Goal: Answer question/provide support

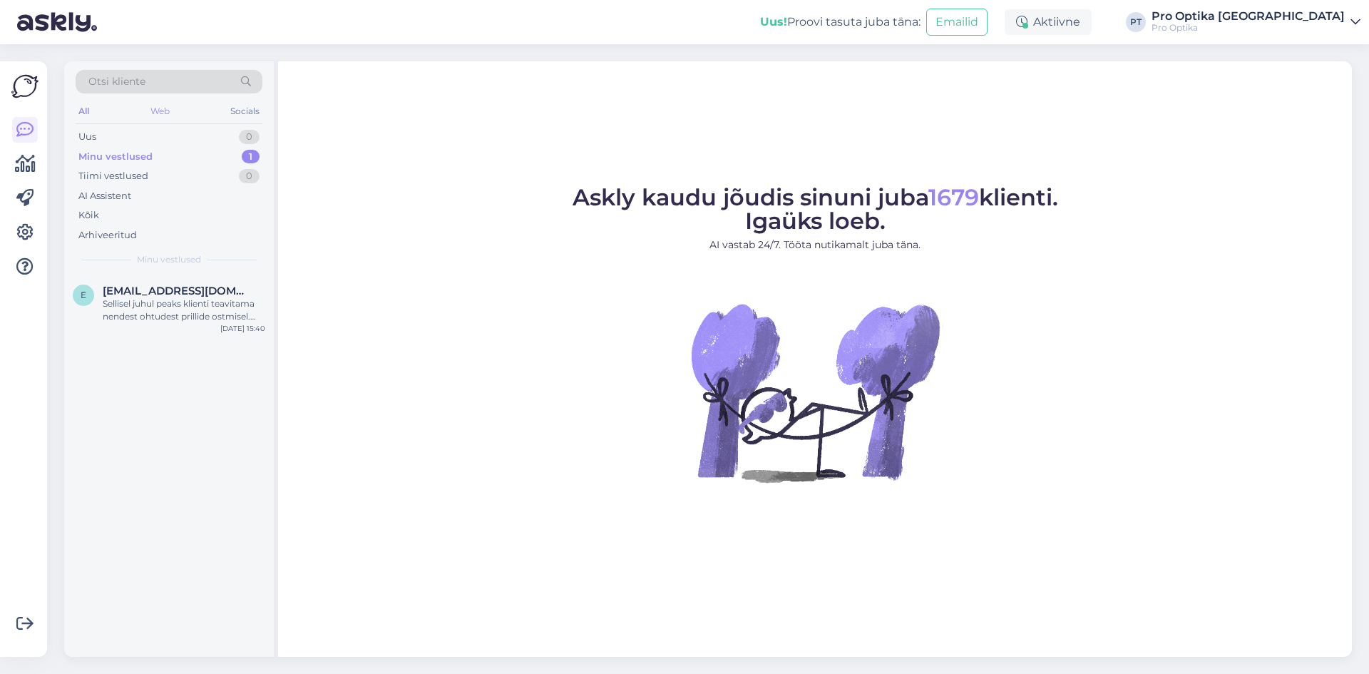
click at [164, 111] on div "Web" at bounding box center [160, 111] width 25 height 19
click at [135, 304] on div "Sellisel juhul peaks klienti teavitama nendest ohtudest prillide ostmisel. Seda…" at bounding box center [184, 310] width 163 height 26
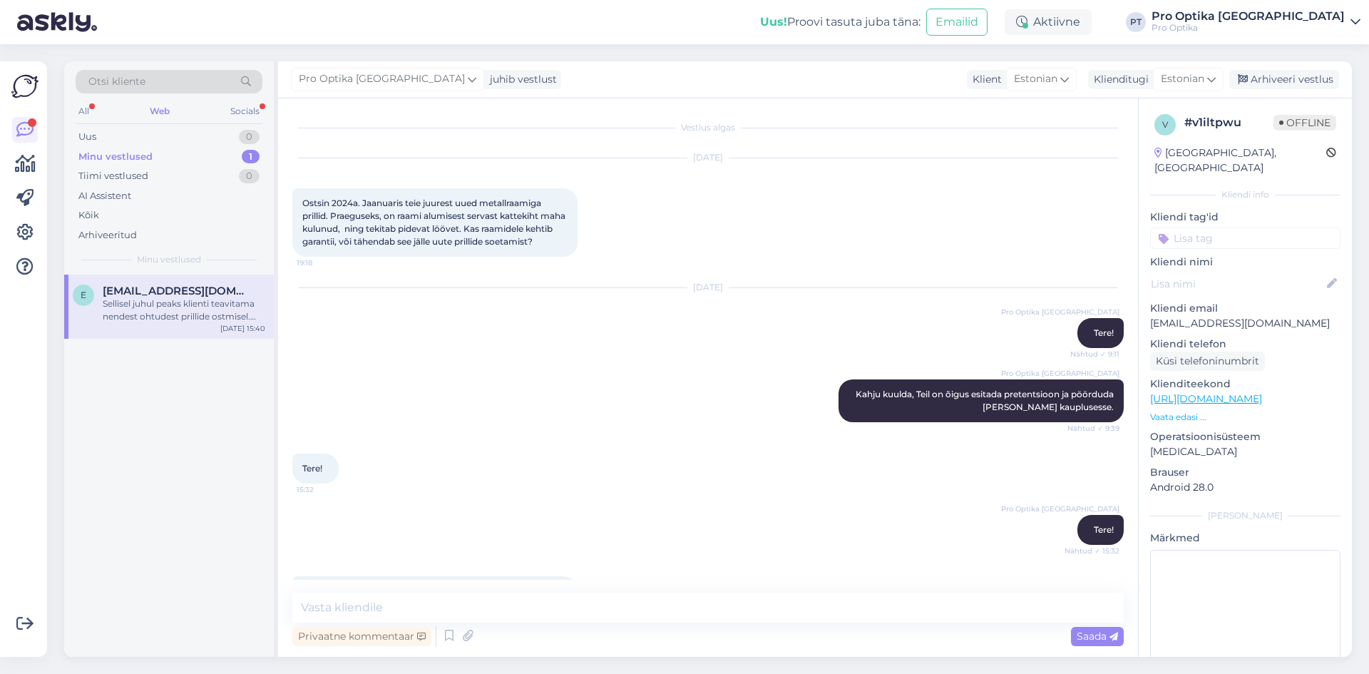
scroll to position [490, 0]
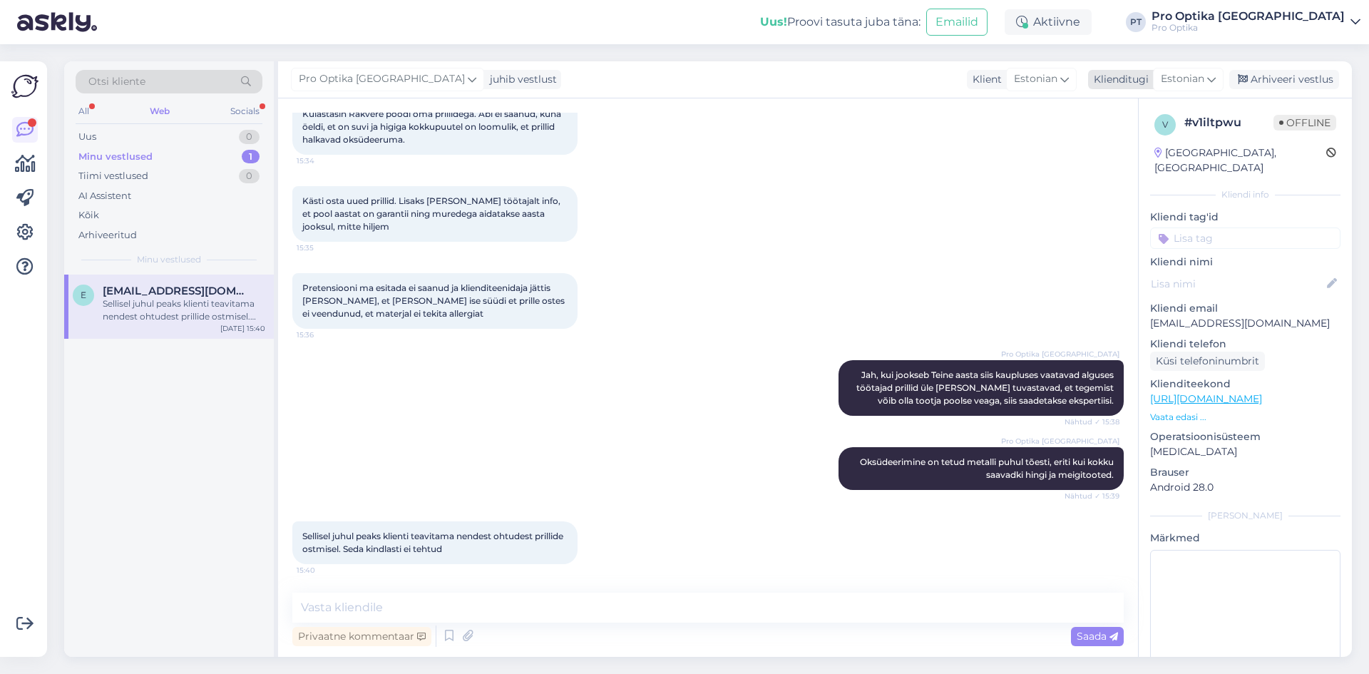
click at [1163, 78] on span "Estonian" at bounding box center [1182, 79] width 43 height 16
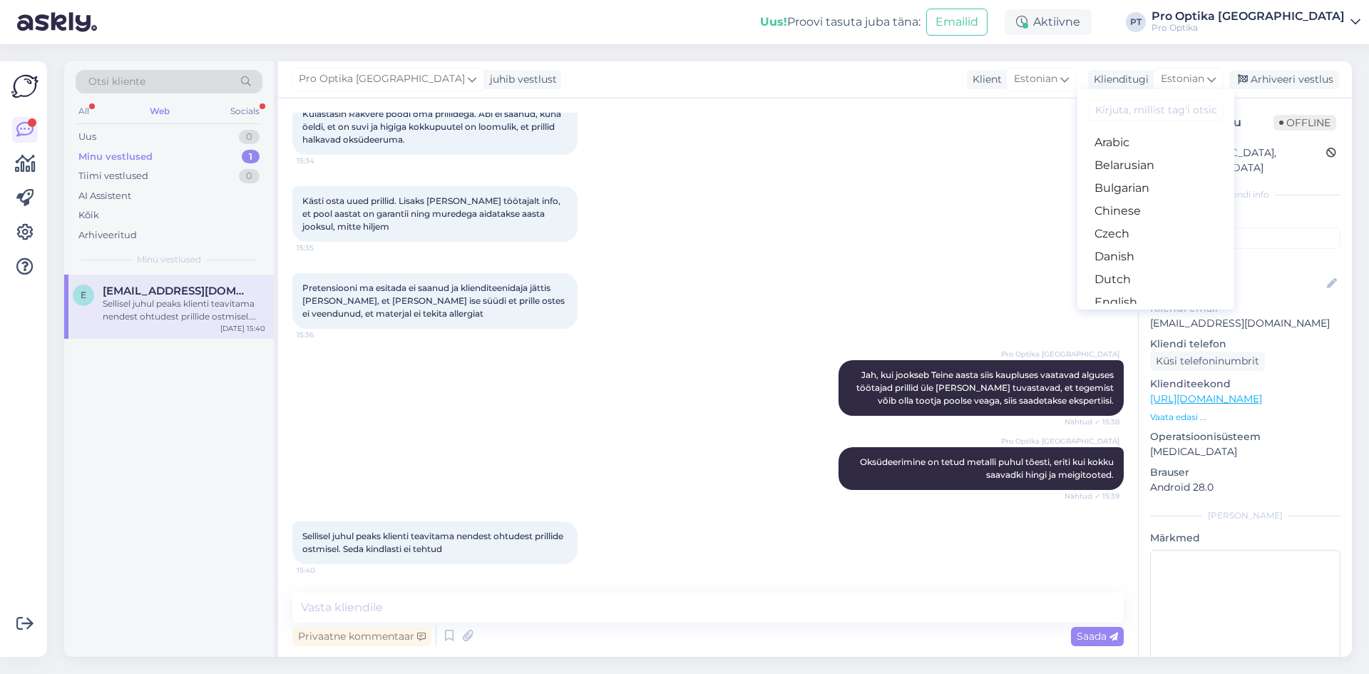
click at [1013, 140] on div "Külastasin Rakvere poodi oma prillidega. Abi ei saanud, kuna öeldi, et on suvi …" at bounding box center [707, 126] width 831 height 87
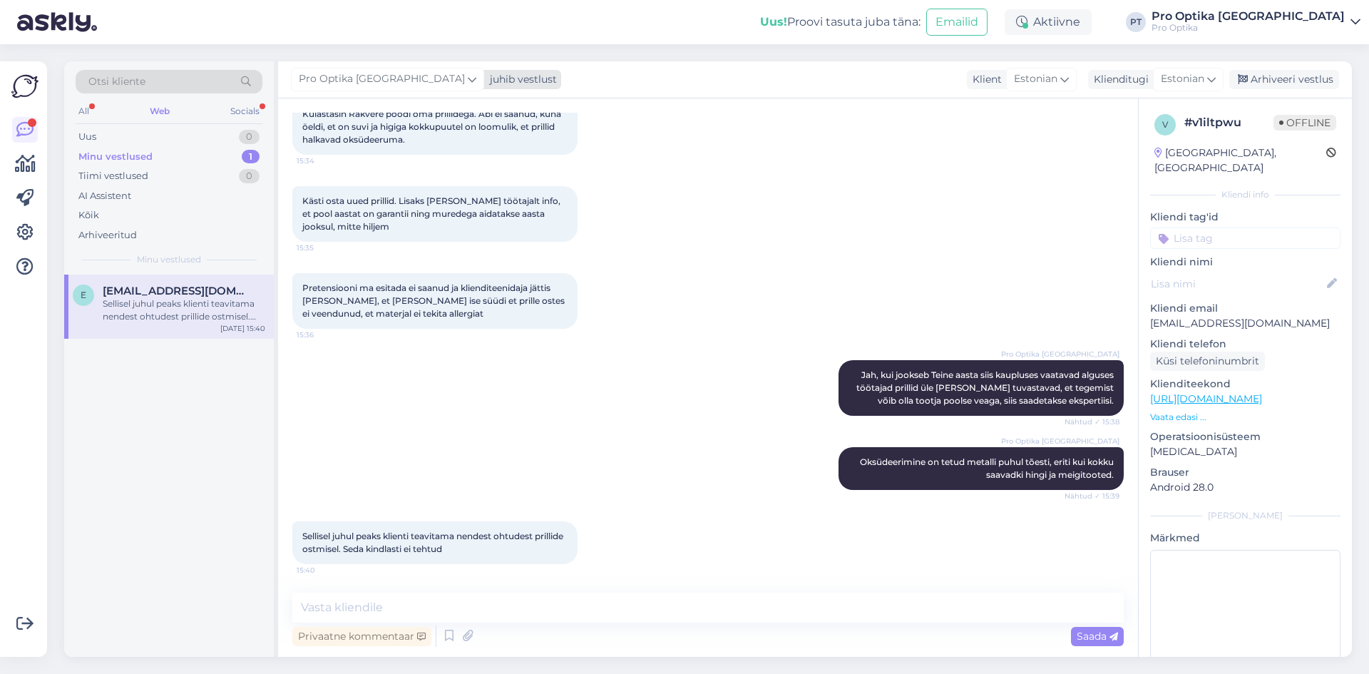
click at [380, 81] on span "Pro Optika [GEOGRAPHIC_DATA]" at bounding box center [382, 79] width 166 height 16
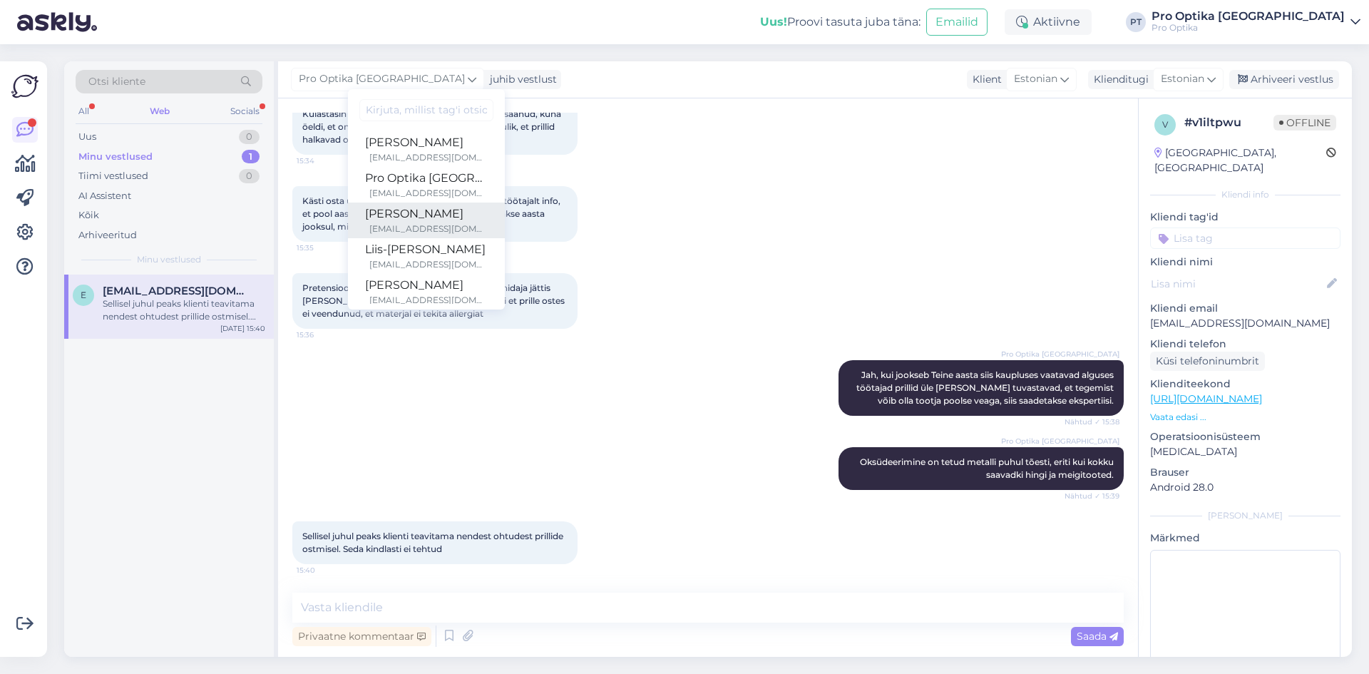
click at [383, 219] on div "[PERSON_NAME]" at bounding box center [426, 213] width 123 height 17
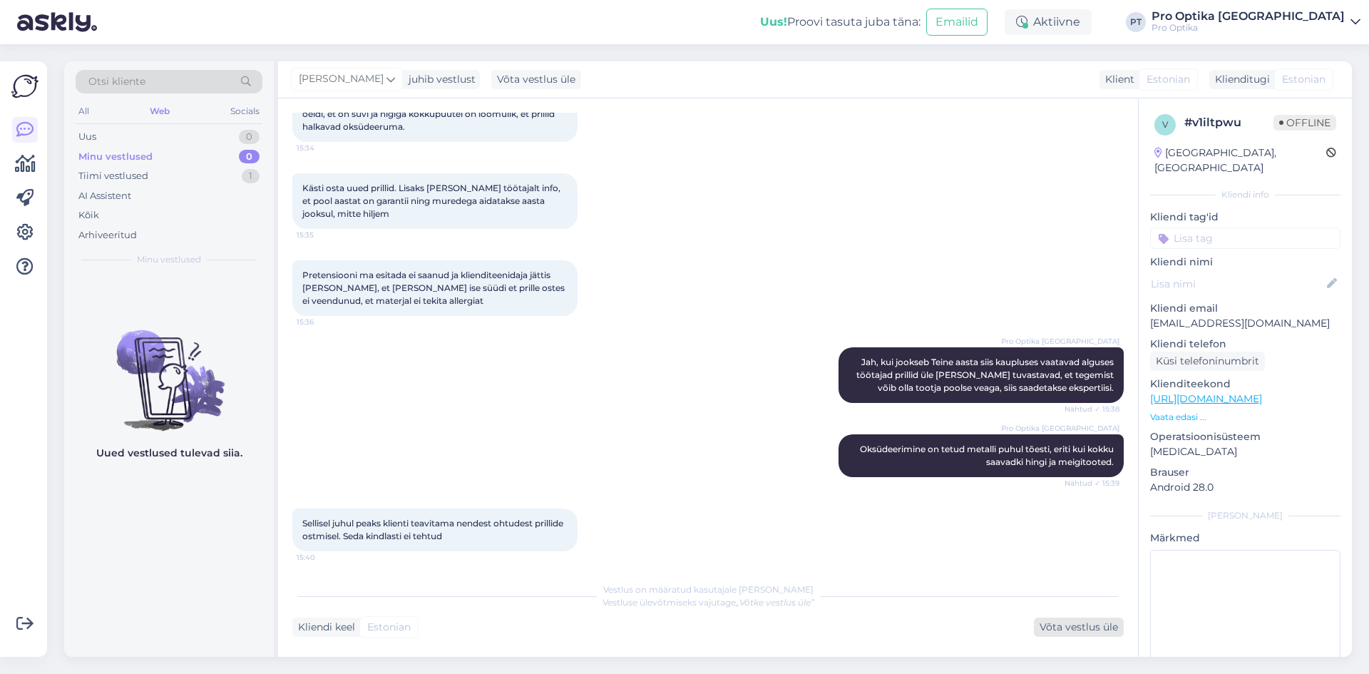
click at [1071, 621] on div "Võta vestlus üle" at bounding box center [1079, 626] width 90 height 19
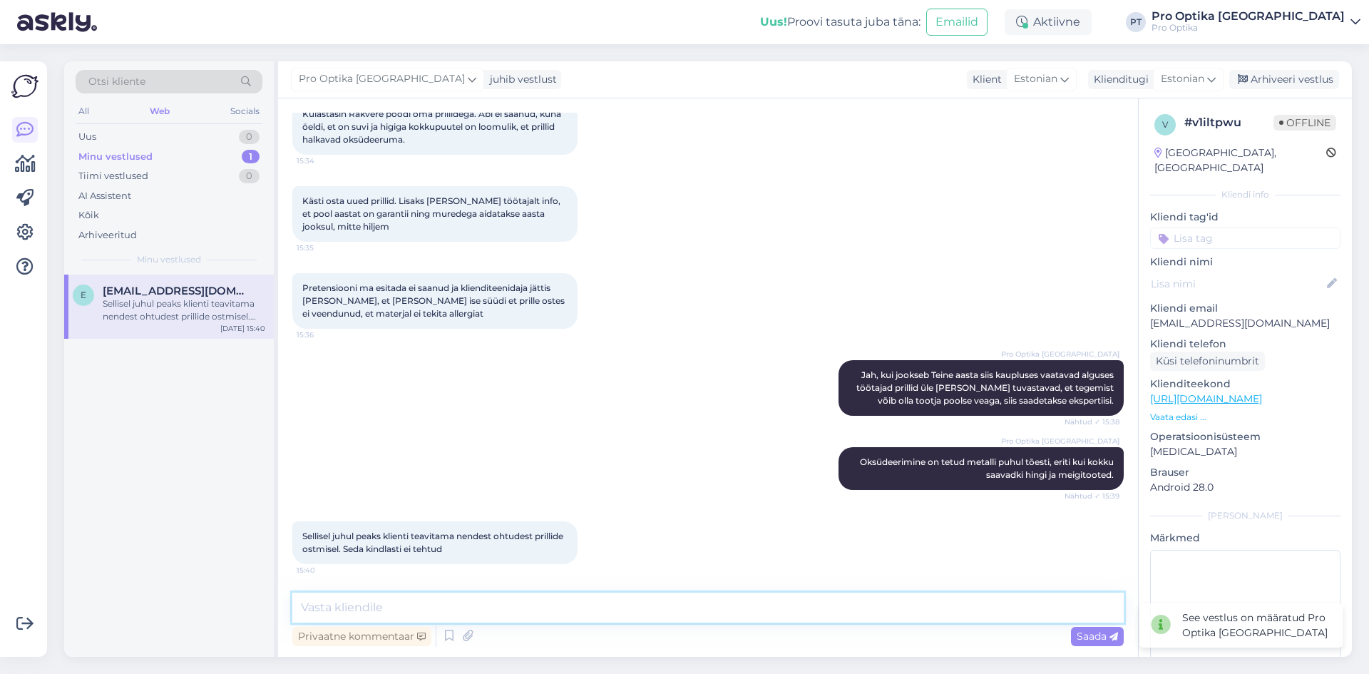
click at [729, 602] on textarea at bounding box center [707, 608] width 831 height 30
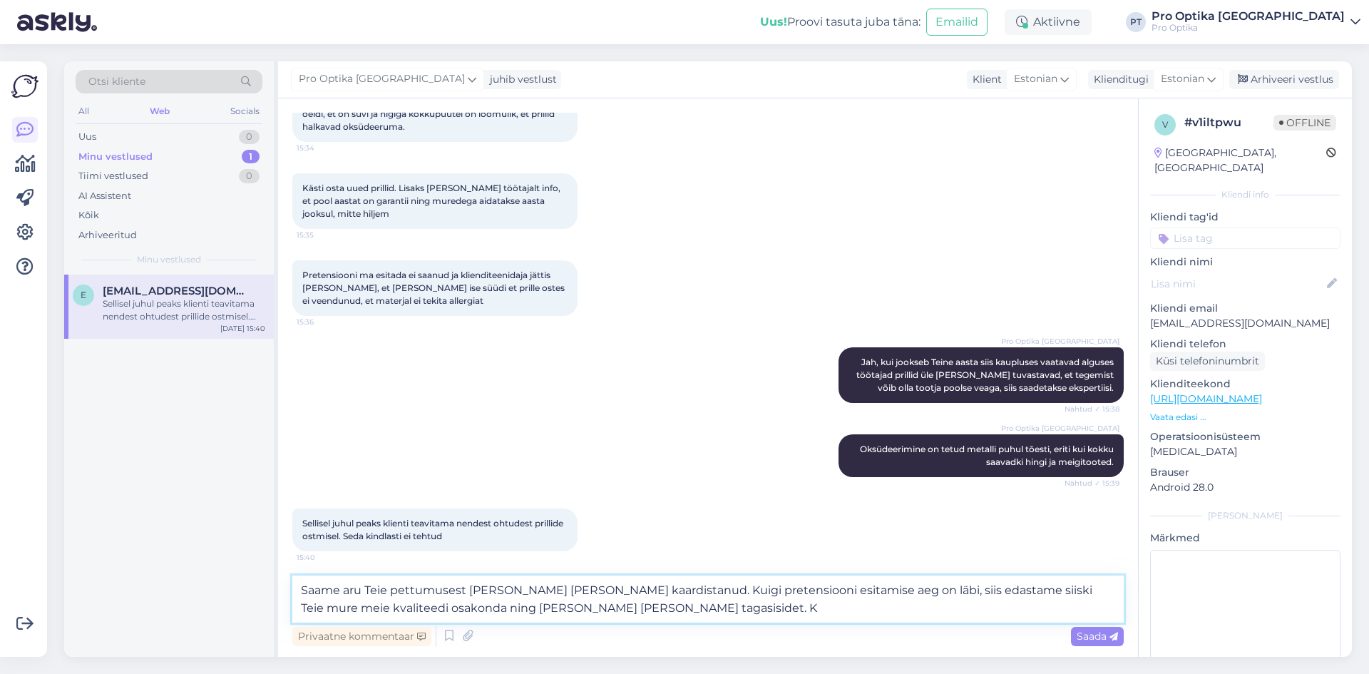
type textarea "Saame aru Teie pettumusest [PERSON_NAME] [PERSON_NAME] kaardistanud. Kuigi pret…"
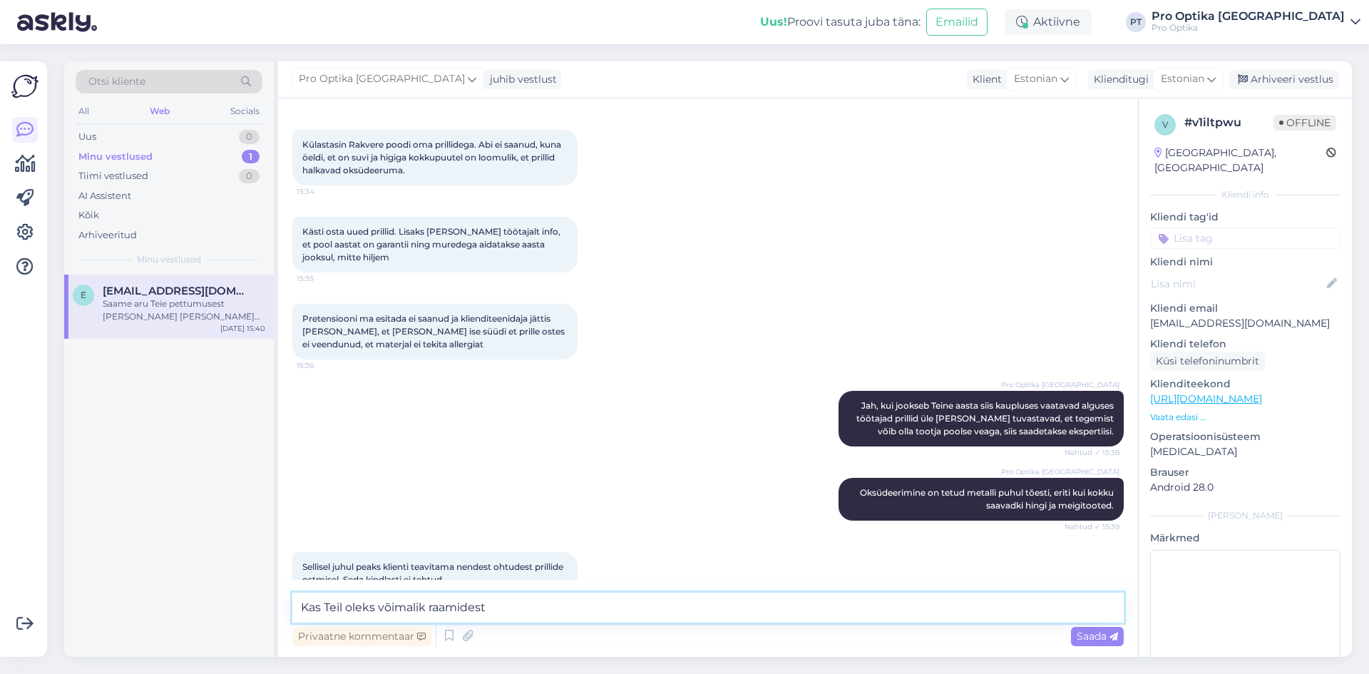
scroll to position [590, 0]
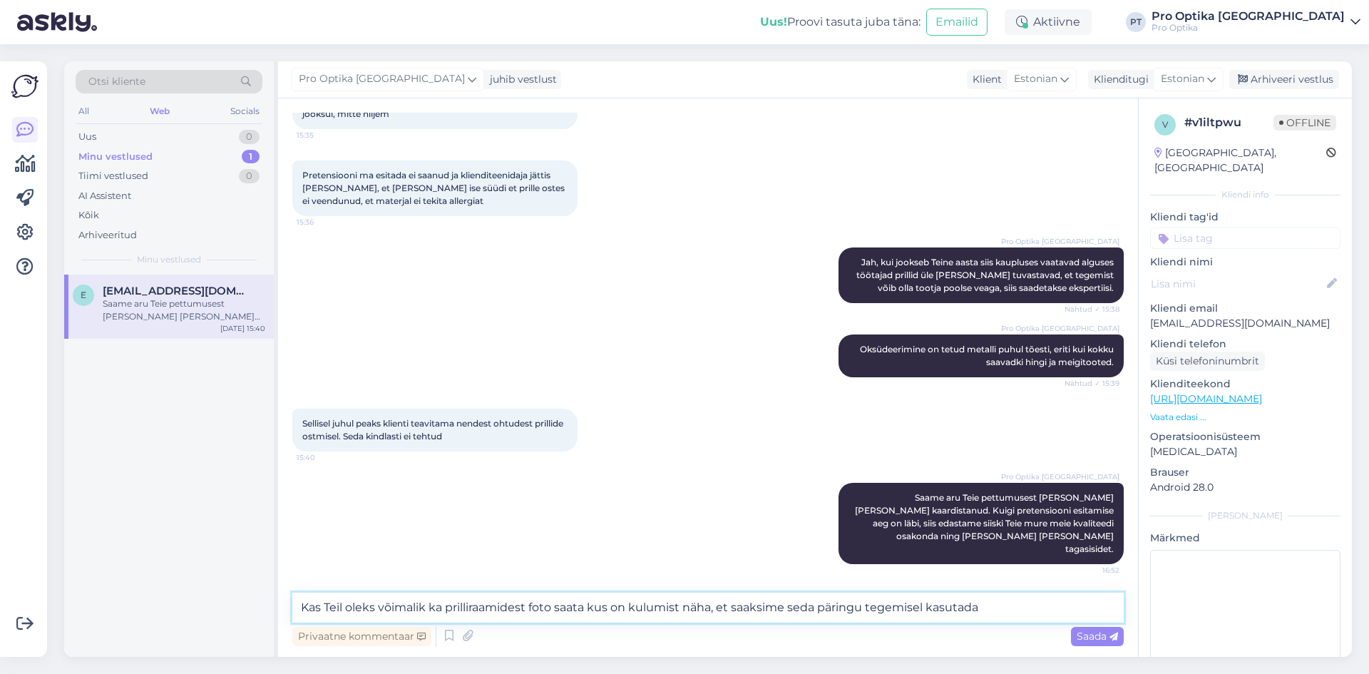
type textarea "Kas Teil oleks võimalik ka prilliraamidest foto saata kus on kulumist näha, et …"
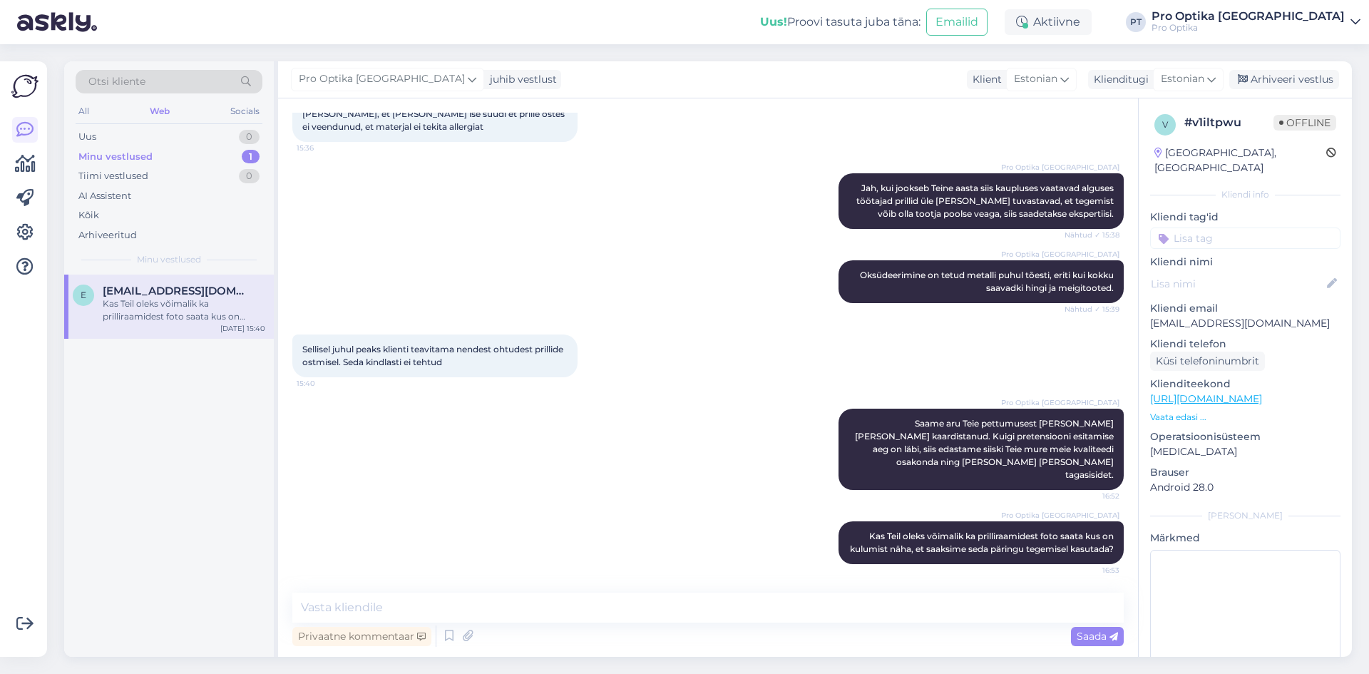
click at [153, 545] on div "e [EMAIL_ADDRESS][DOMAIN_NAME] Kas Teil oleks võimalik ka prilliraamidest foto …" at bounding box center [169, 466] width 210 height 382
click at [1318, 82] on div "Arhiveeri vestlus" at bounding box center [1284, 79] width 110 height 19
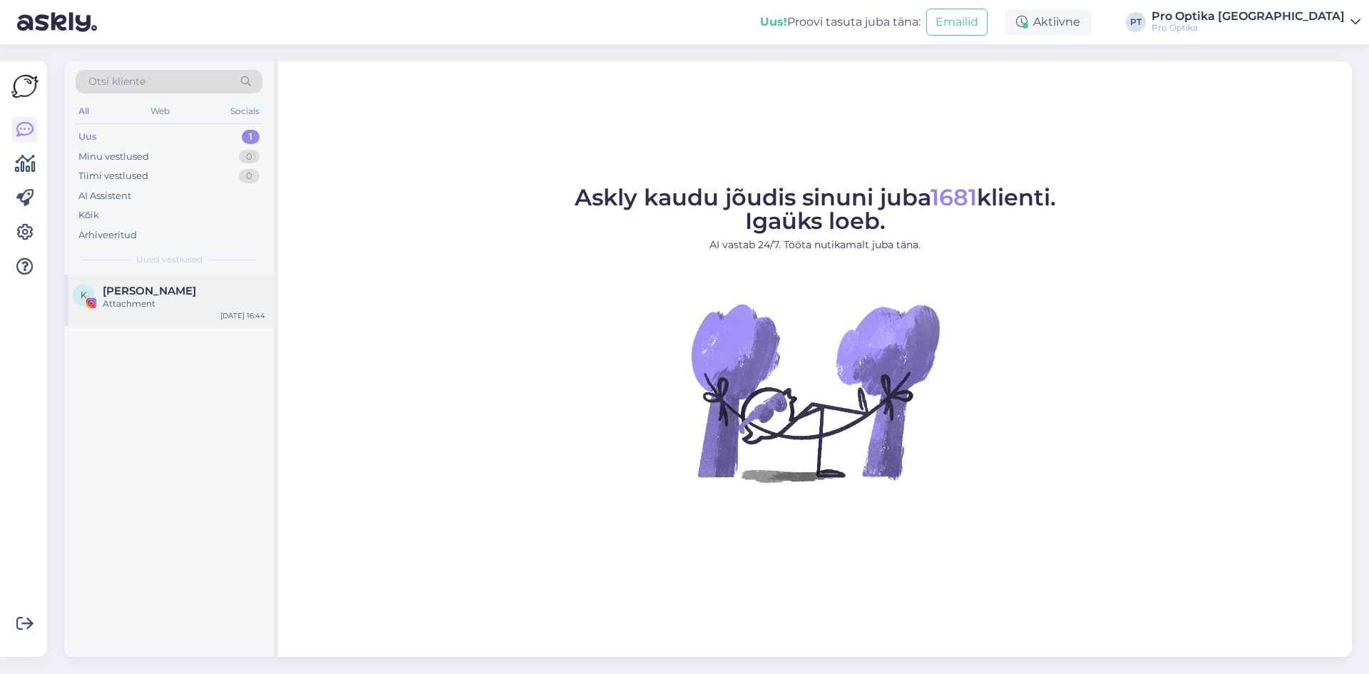
click at [227, 301] on div "Attachment" at bounding box center [184, 303] width 163 height 13
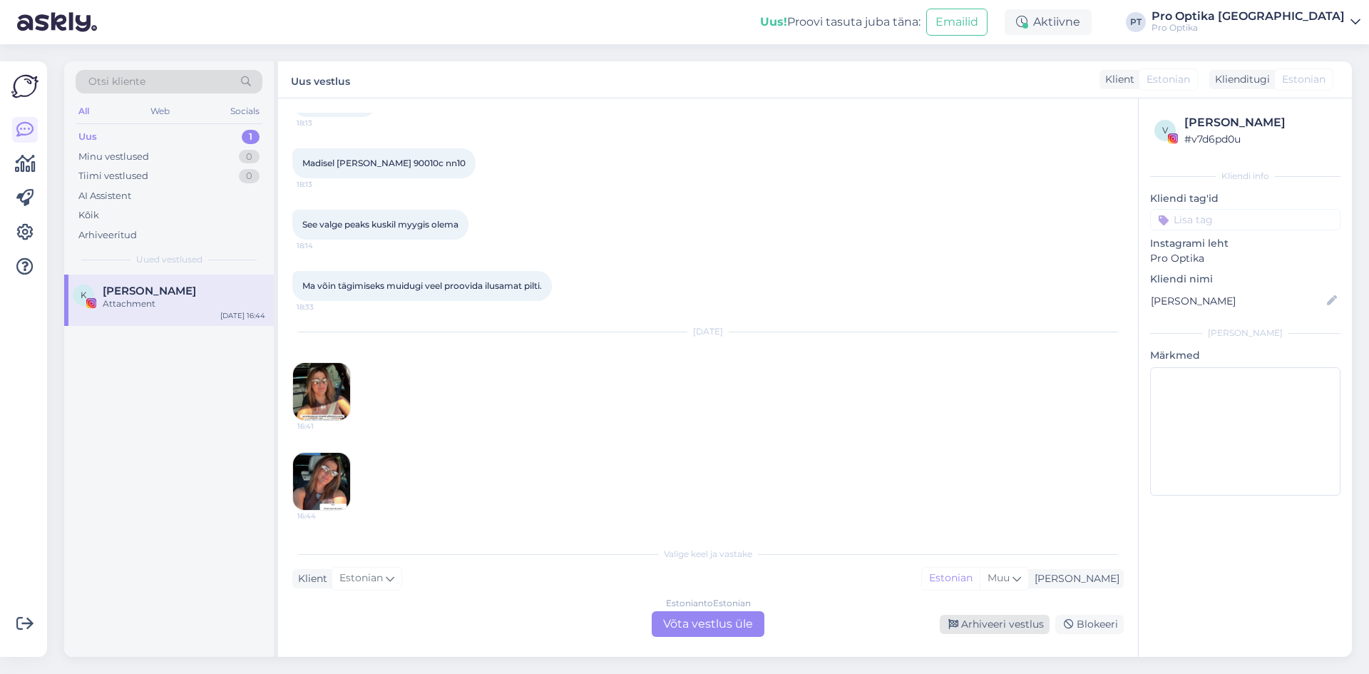
click at [1013, 629] on div "Arhiveeri vestlus" at bounding box center [995, 624] width 110 height 19
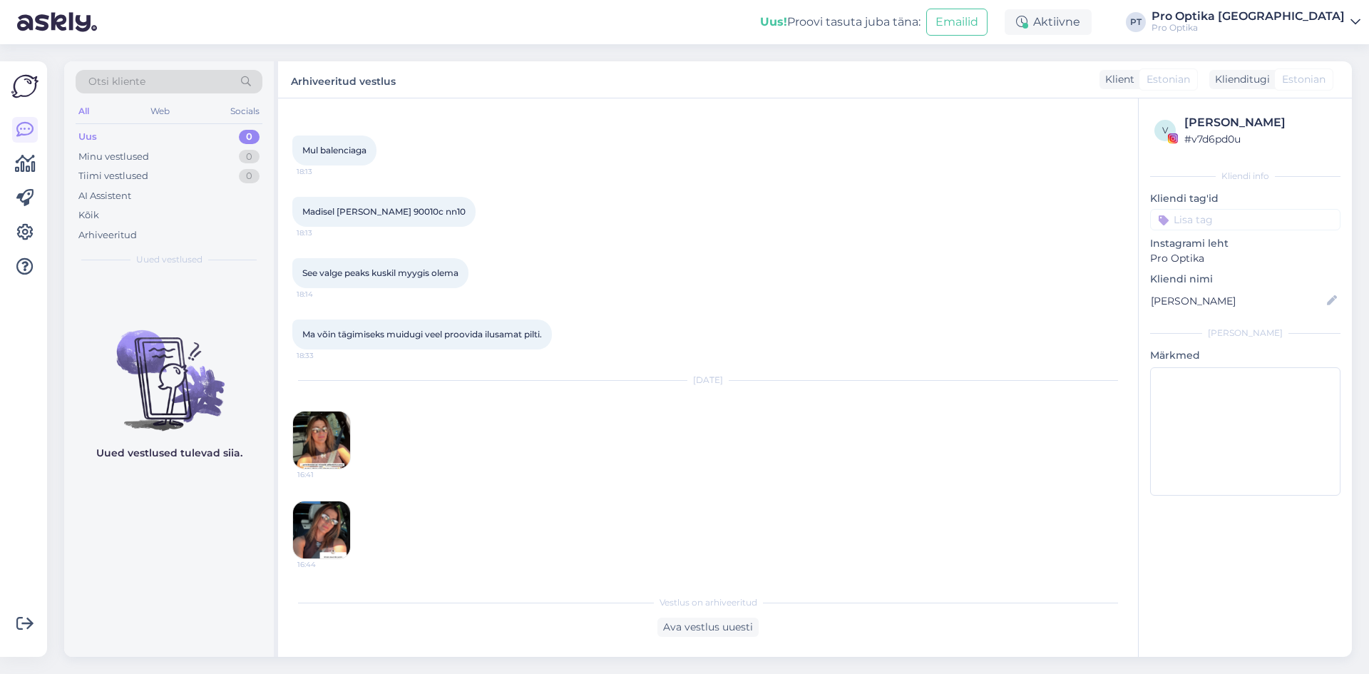
scroll to position [1422, 0]
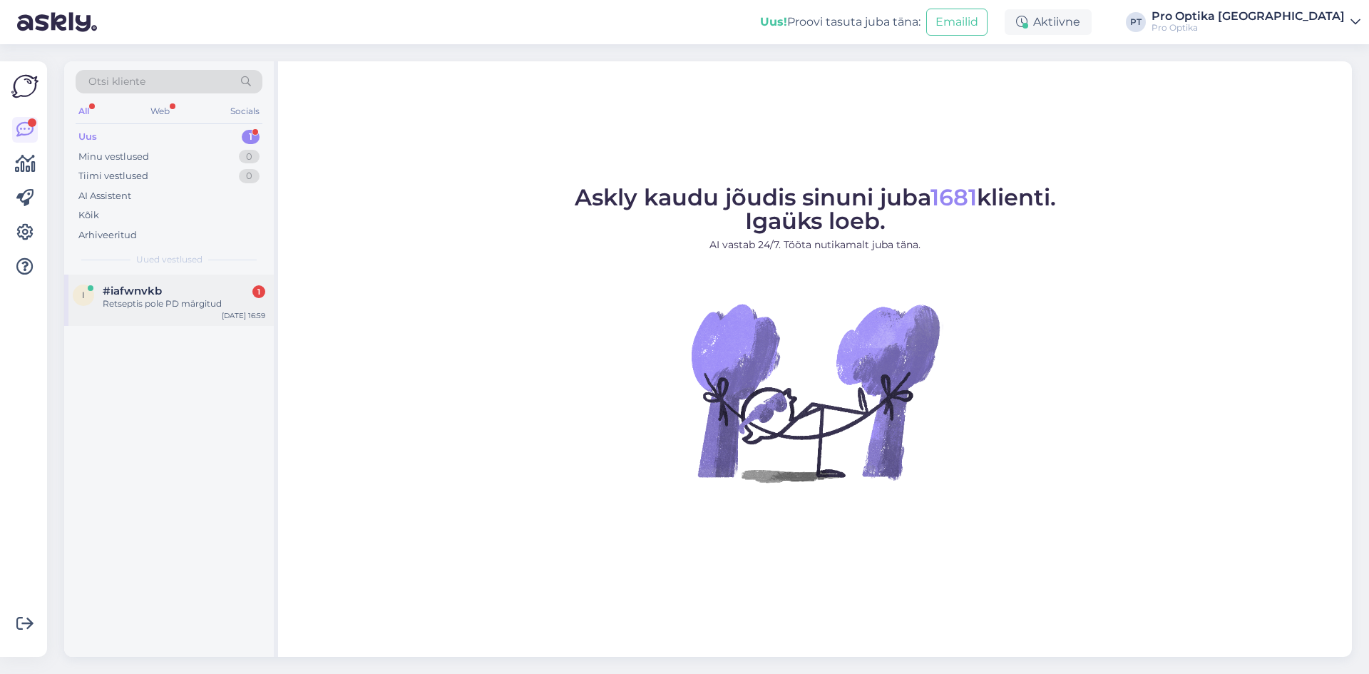
click at [195, 324] on div "i #iafwnvkb 1 Retseptis pole PD märgitud [DATE] 16:59" at bounding box center [169, 300] width 210 height 51
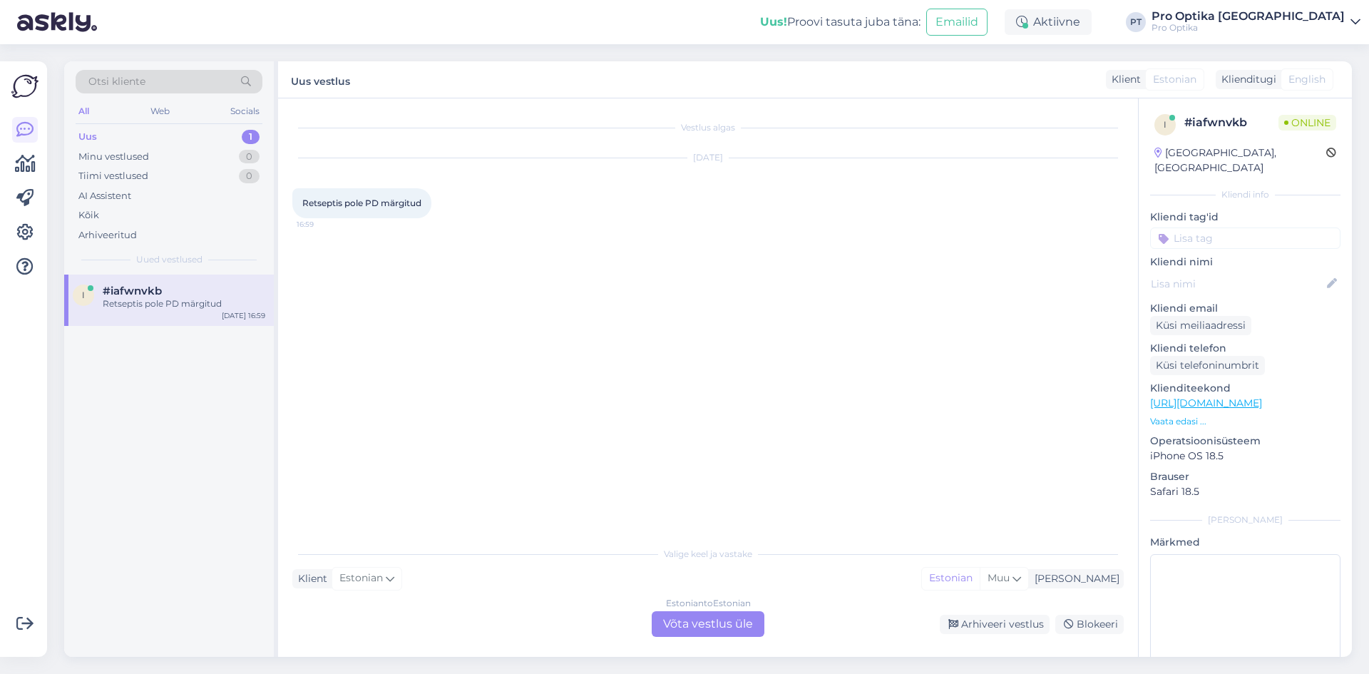
click at [711, 613] on div "Estonian to Estonian Võta vestlus üle" at bounding box center [708, 624] width 113 height 26
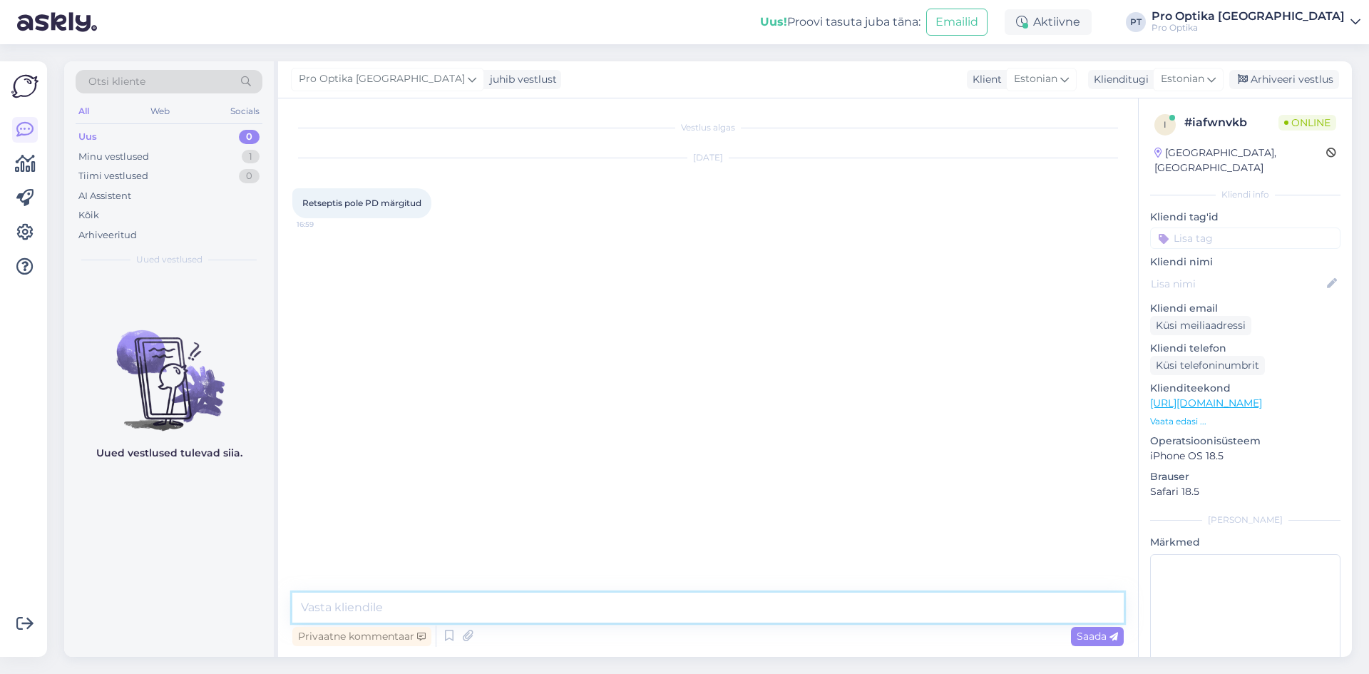
click at [579, 599] on textarea at bounding box center [707, 608] width 831 height 30
type textarea "Tere!"
type textarea "Kuidas on [PERSON_NAME], et saaksin süsteemist kontrollida?"
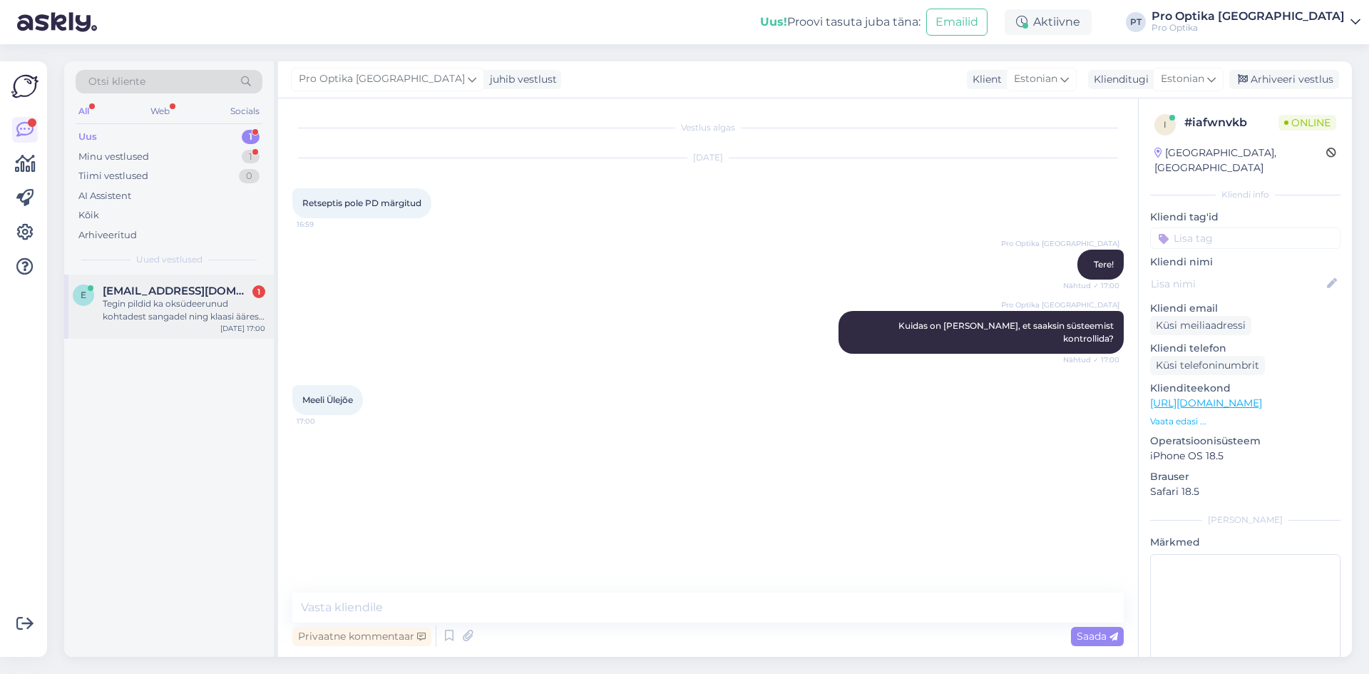
click at [202, 304] on div "Tegin pildid ka oksüdeerunud kohtadest sangadel ning klaasi ääres. Kulumist on …" at bounding box center [184, 310] width 163 height 26
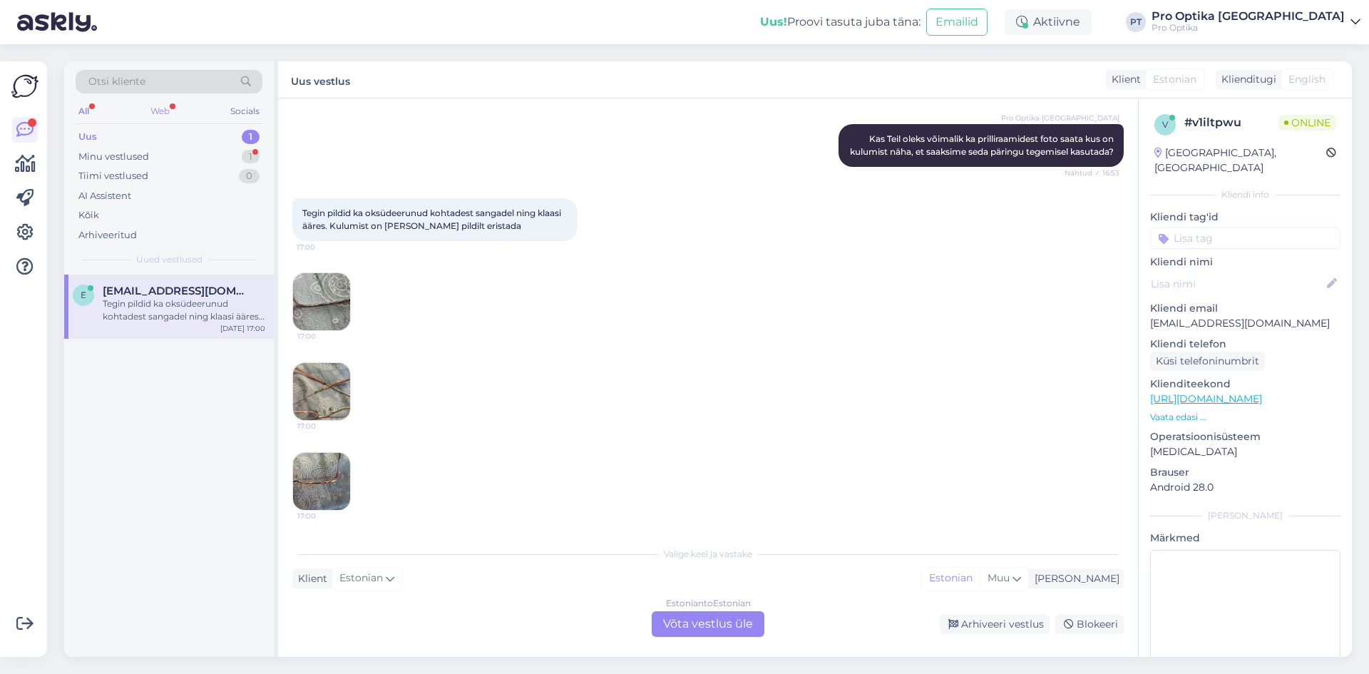
click at [156, 112] on div "Web" at bounding box center [160, 111] width 25 height 19
click at [163, 158] on div "Minu vestlused 1" at bounding box center [169, 157] width 187 height 20
click at [166, 312] on div "i #iafwnvkb 1 Meeli Ülejõe [DATE] 17:00" at bounding box center [169, 300] width 210 height 51
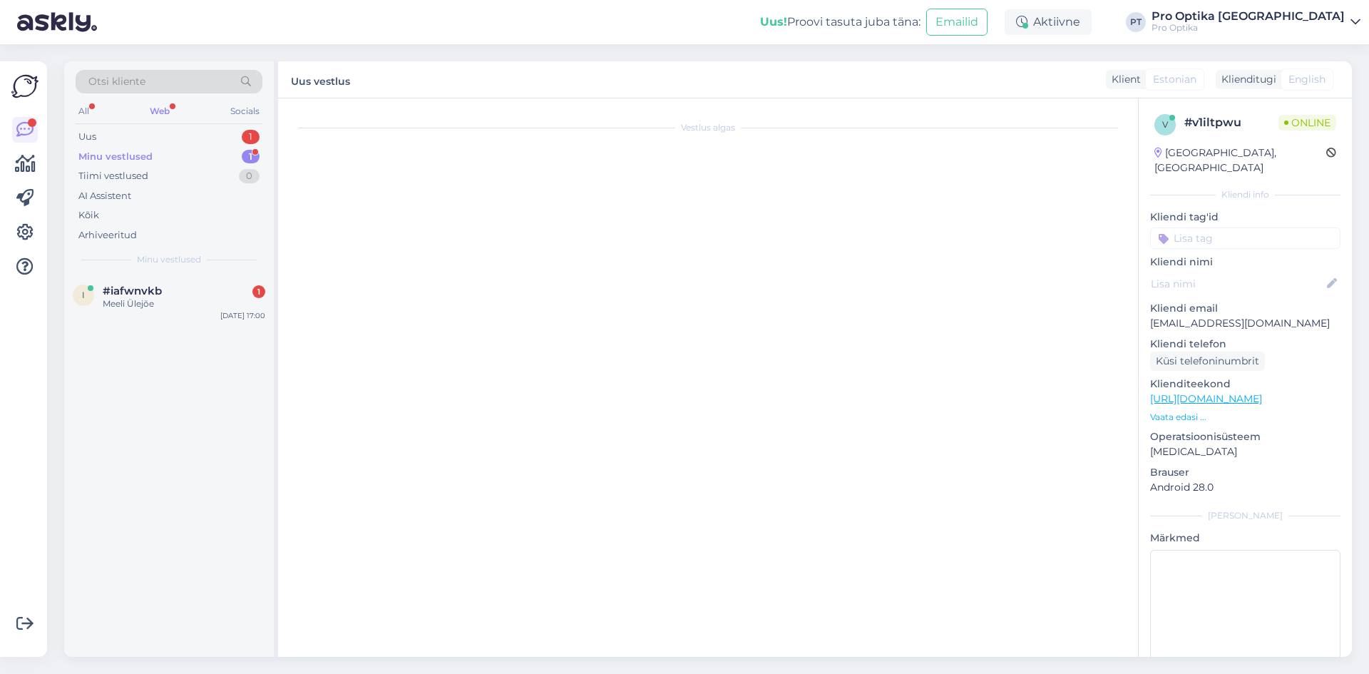
scroll to position [0, 0]
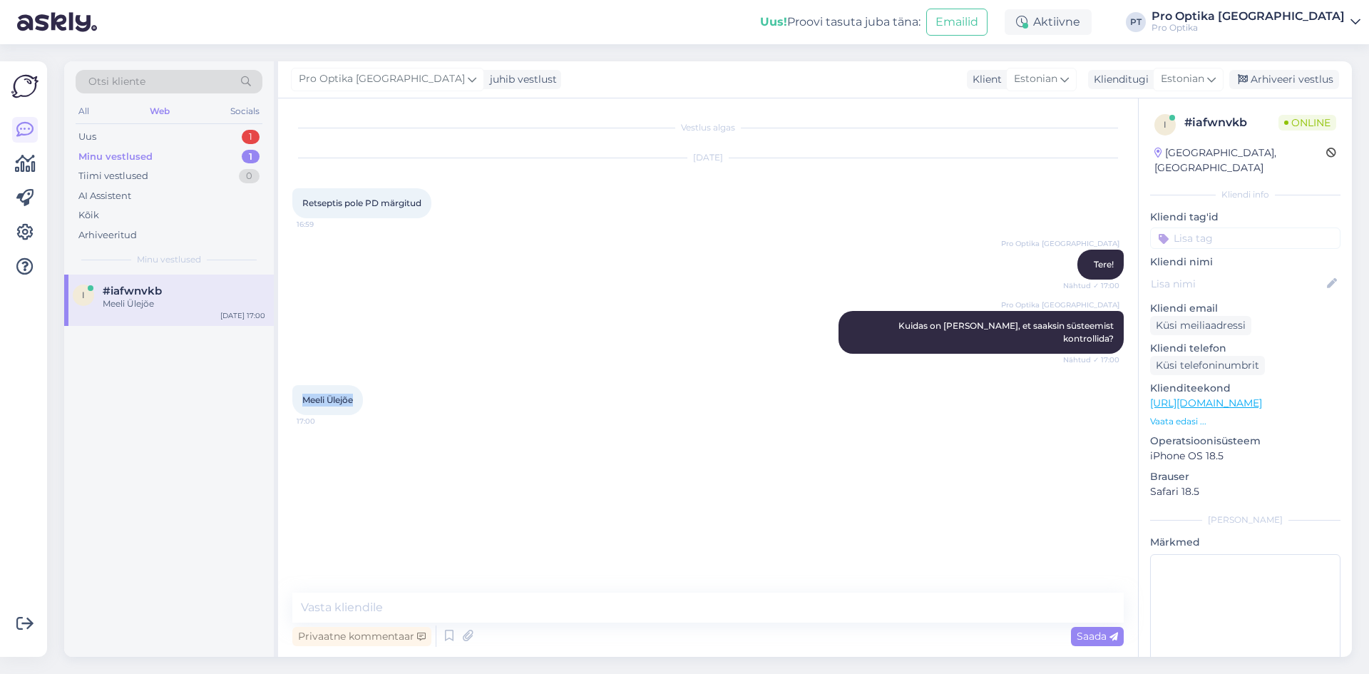
drag, startPoint x: 356, startPoint y: 386, endPoint x: 299, endPoint y: 387, distance: 57.1
click at [299, 387] on div "Meeli Ülejõe 17:00" at bounding box center [327, 400] width 71 height 30
copy span "Meeli Ülejõe"
drag, startPoint x: 589, startPoint y: 613, endPoint x: 616, endPoint y: 523, distance: 94.5
click at [597, 580] on div "Vestlus algas Aug 14 2025 Retseptis pole PD märgitud 16:59 Pro Optika Tallinn T…" at bounding box center [708, 377] width 860 height 558
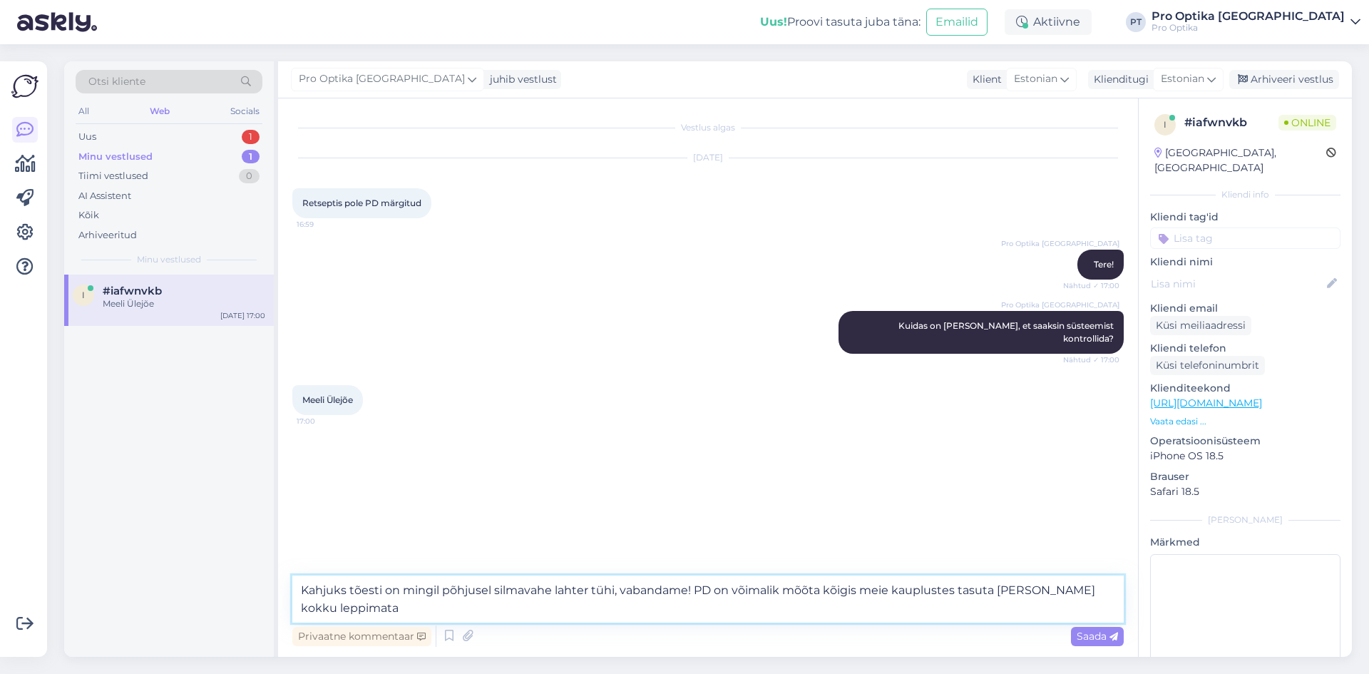
type textarea "Kahjuks tõesti on mingil põhjusel silmavahe lahter tühi, vabandame! PD on võima…"
